Goal: Task Accomplishment & Management: Manage account settings

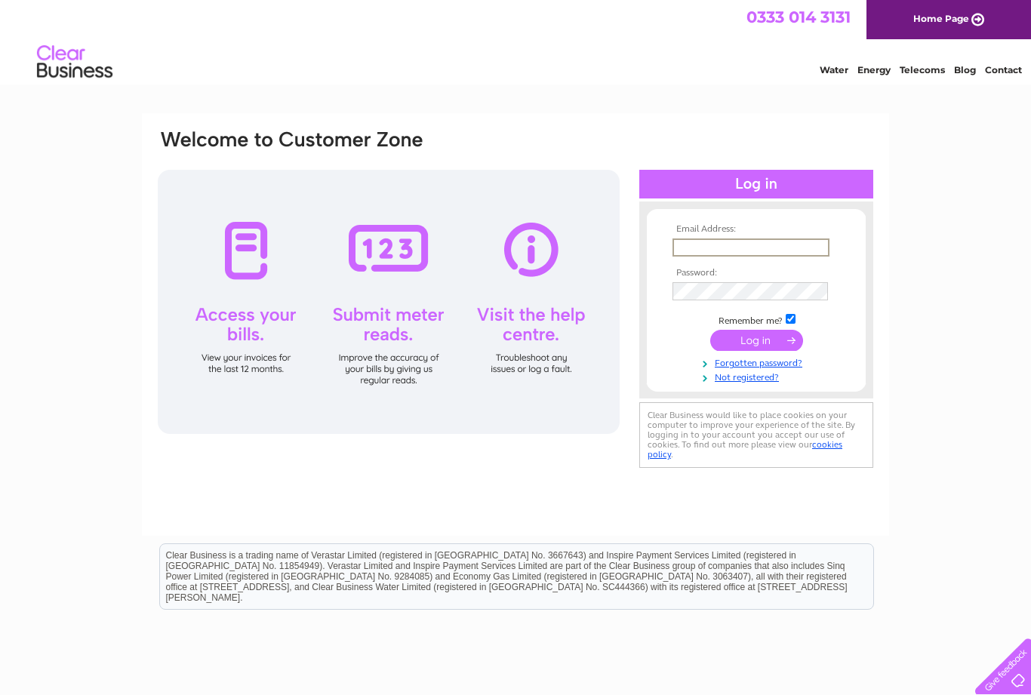
type input "[EMAIL_ADDRESS][DOMAIN_NAME]"
click at [757, 341] on input "submit" at bounding box center [757, 338] width 93 height 21
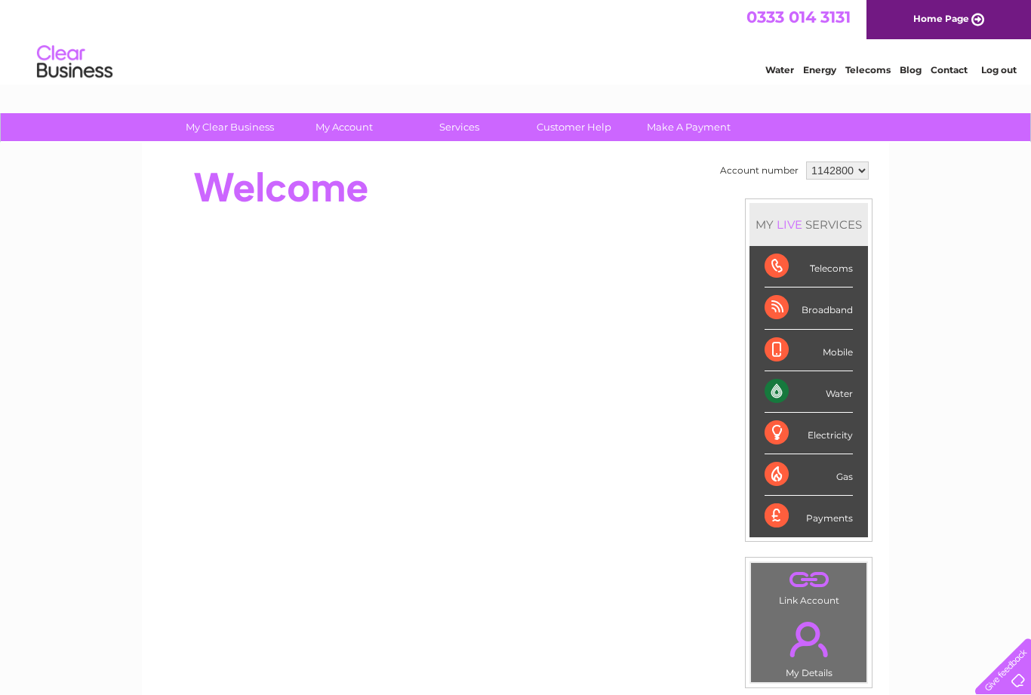
click at [802, 388] on div "Water" at bounding box center [809, 392] width 88 height 42
click at [816, 392] on div "Water" at bounding box center [809, 392] width 88 height 42
click at [835, 170] on select "1142800" at bounding box center [837, 171] width 63 height 18
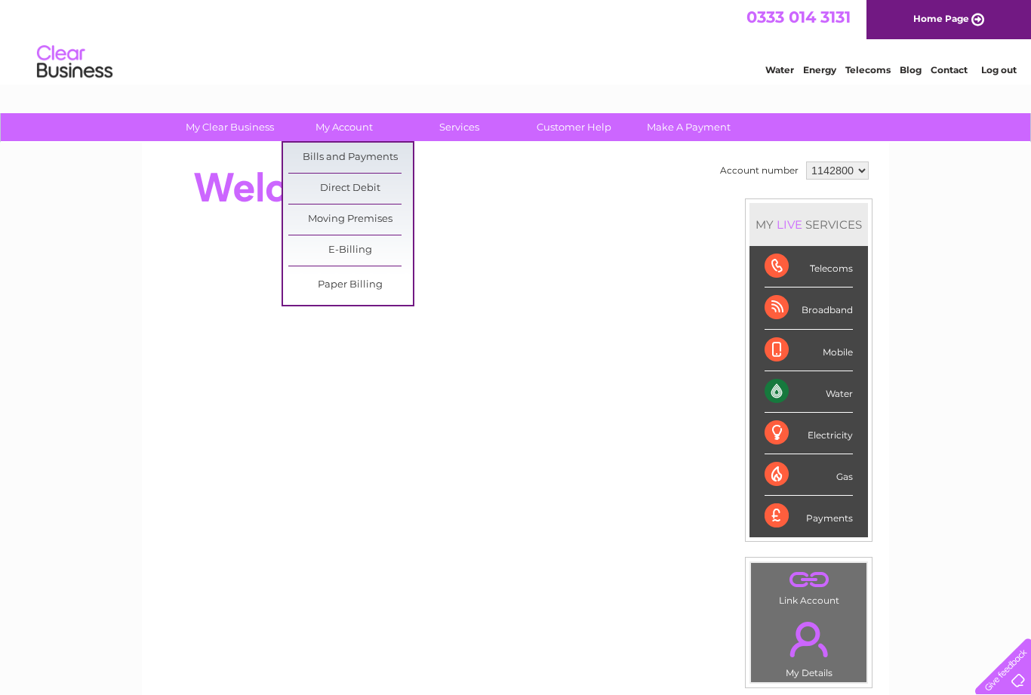
click at [338, 158] on link "Bills and Payments" at bounding box center [350, 158] width 125 height 30
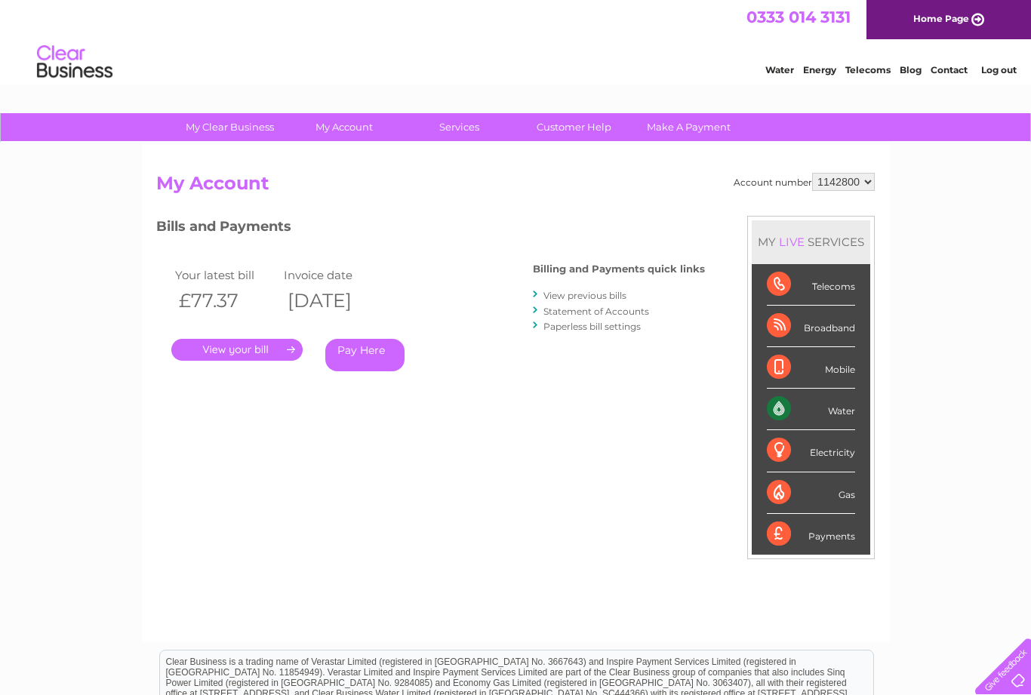
click at [240, 355] on link "." at bounding box center [236, 350] width 131 height 22
